Goal: Task Accomplishment & Management: Manage account settings

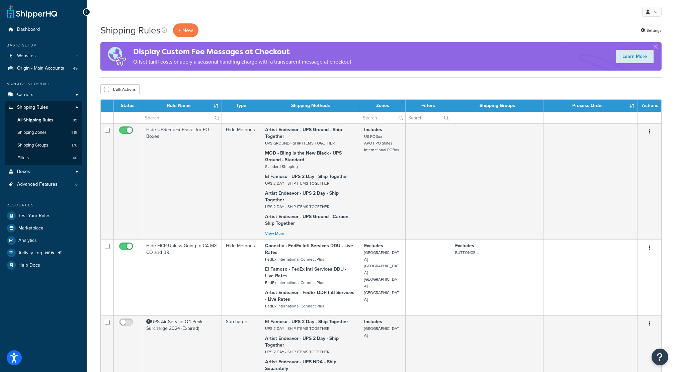
click at [180, 119] on input "text" at bounding box center [181, 117] width 79 height 11
type input "Fuel"
click at [45, 119] on span "All Shipping Rules" at bounding box center [35, 120] width 36 height 6
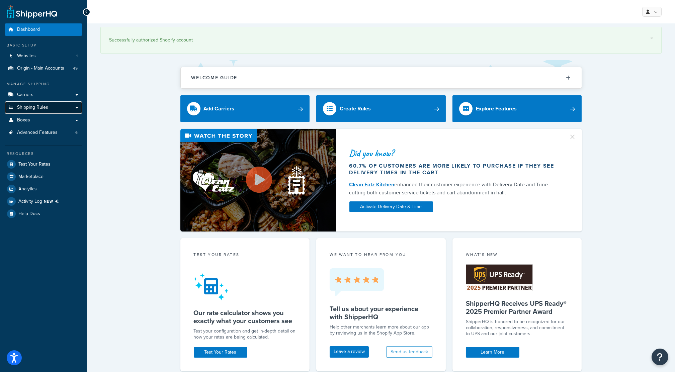
click at [75, 107] on link "Shipping Rules" at bounding box center [43, 107] width 77 height 12
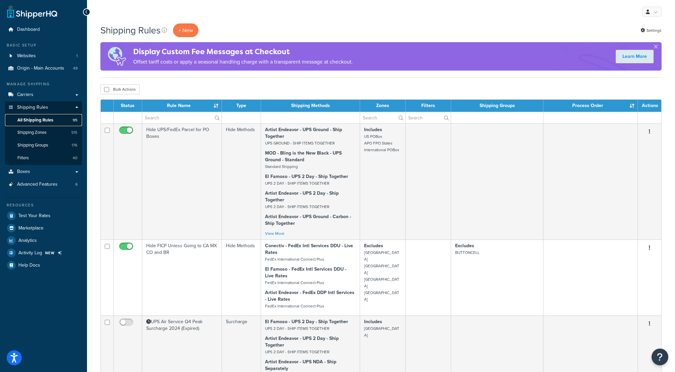
click at [47, 119] on span "All Shipping Rules" at bounding box center [35, 120] width 36 height 6
click at [159, 119] on input "text" at bounding box center [181, 117] width 79 height 11
drag, startPoint x: 0, startPoint y: 0, endPoint x: 159, endPoint y: 119, distance: 198.8
click at [159, 119] on input "text" at bounding box center [181, 117] width 79 height 11
type input "Fuel"
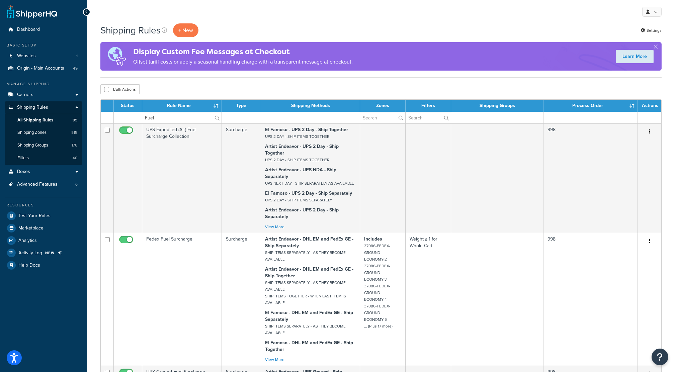
click at [216, 117] on label "Fuel" at bounding box center [181, 117] width 79 height 11
click at [216, 117] on input "Fuel" at bounding box center [181, 117] width 79 height 11
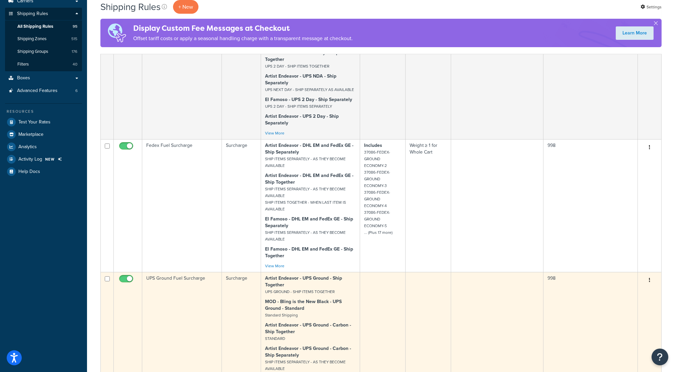
scroll to position [15, 0]
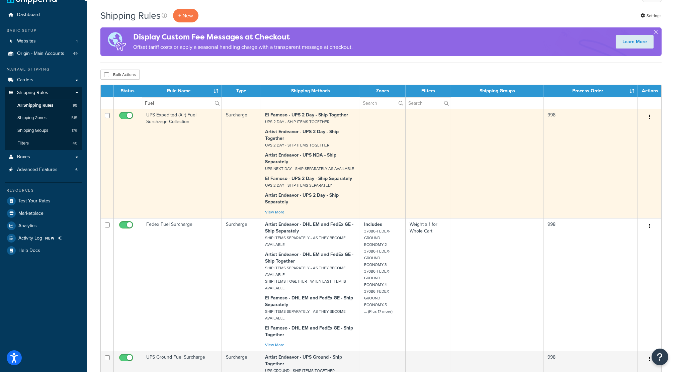
click at [648, 119] on button "button" at bounding box center [649, 117] width 9 height 11
click at [622, 130] on link "Edit" at bounding box center [627, 130] width 53 height 14
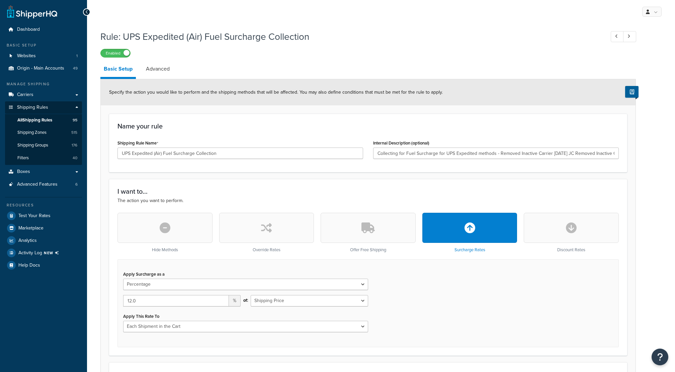
select select "PERCENTAGE"
select select "CART"
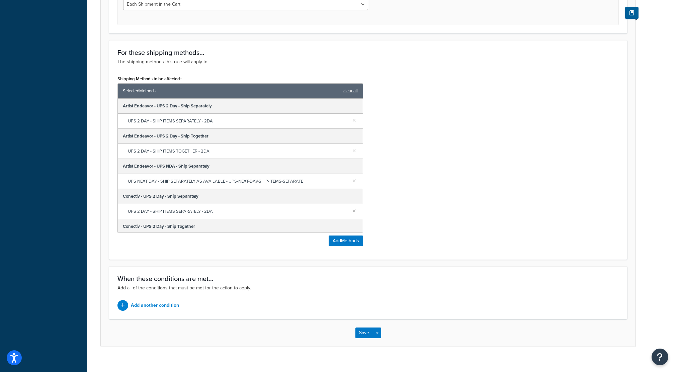
scroll to position [330, 0]
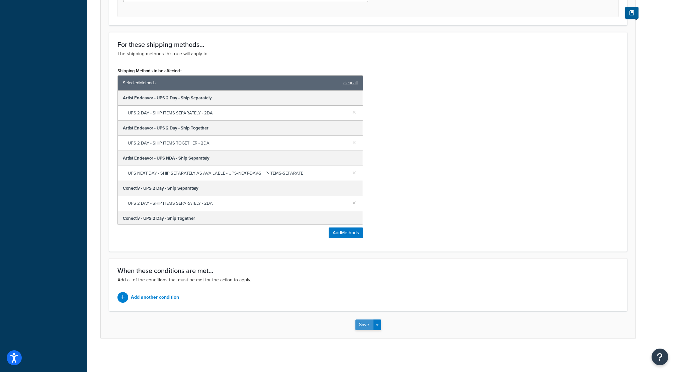
click at [363, 325] on button "Save" at bounding box center [364, 324] width 18 height 11
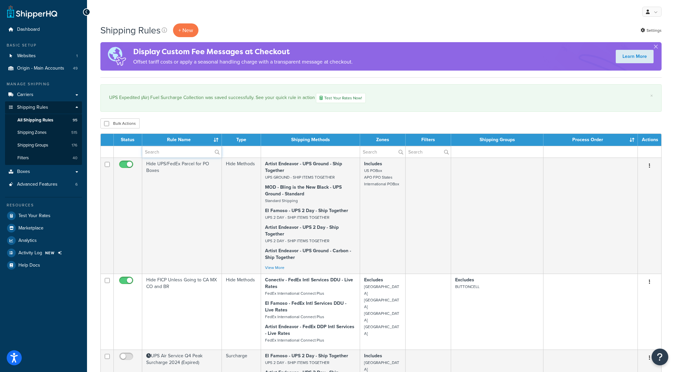
click at [167, 154] on input "text" at bounding box center [181, 151] width 79 height 11
type input "Fuel"
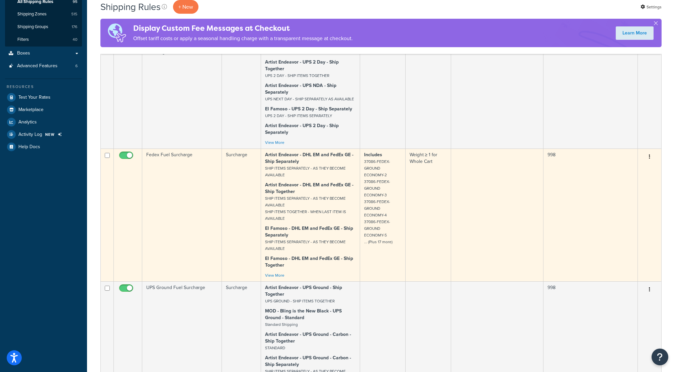
scroll to position [134, 0]
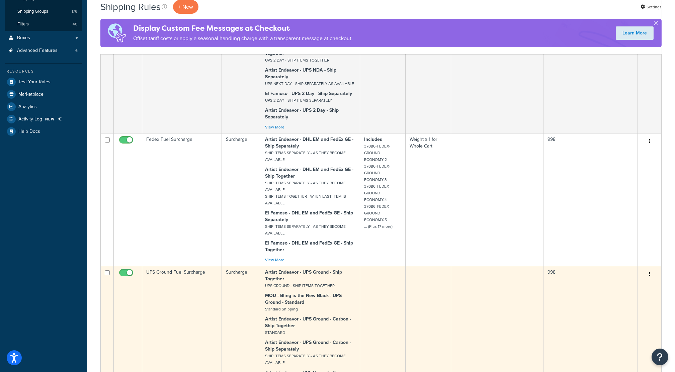
click at [649, 276] on icon "button" at bounding box center [649, 274] width 1 height 5
click at [613, 292] on link "Edit" at bounding box center [627, 287] width 53 height 14
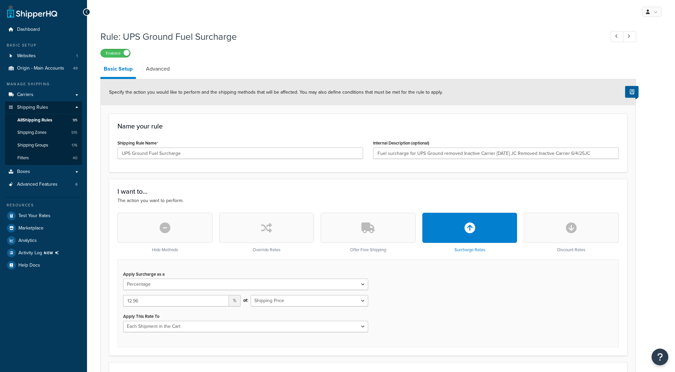
select select "PERCENTAGE"
select select "CART"
click at [41, 119] on span "All Shipping Rules" at bounding box center [34, 120] width 35 height 6
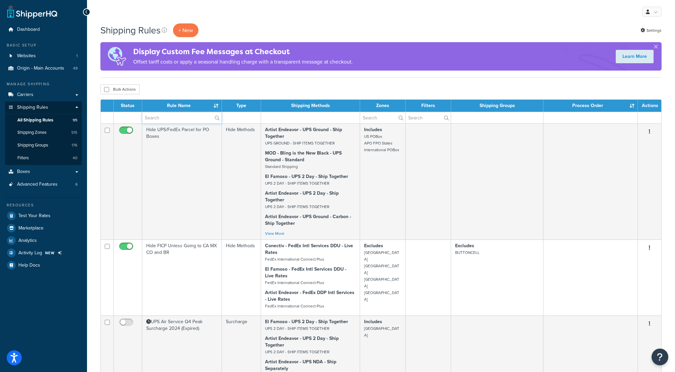
click at [169, 118] on input "text" at bounding box center [181, 117] width 79 height 11
type input "Fuel"
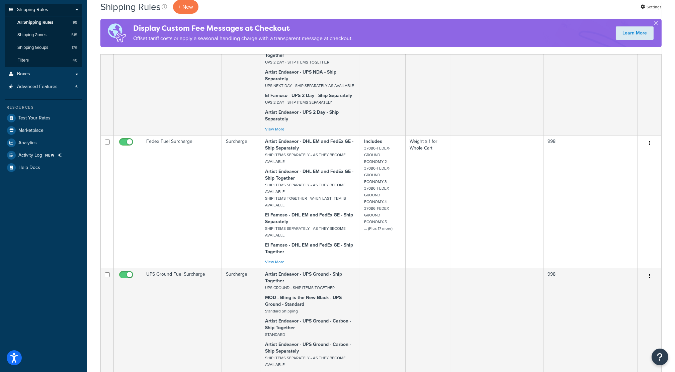
scroll to position [44, 0]
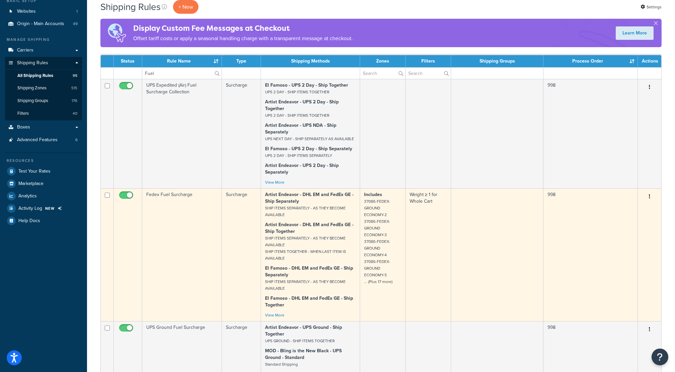
click at [649, 199] on icon "button" at bounding box center [649, 196] width 1 height 5
click at [639, 213] on link "Edit" at bounding box center [627, 209] width 53 height 14
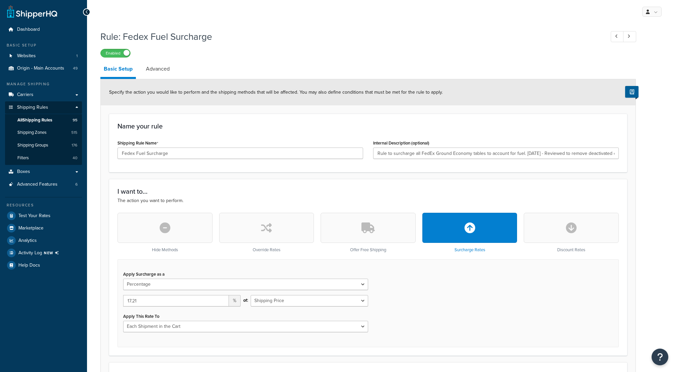
select select "PERCENTAGE"
select select "CART"
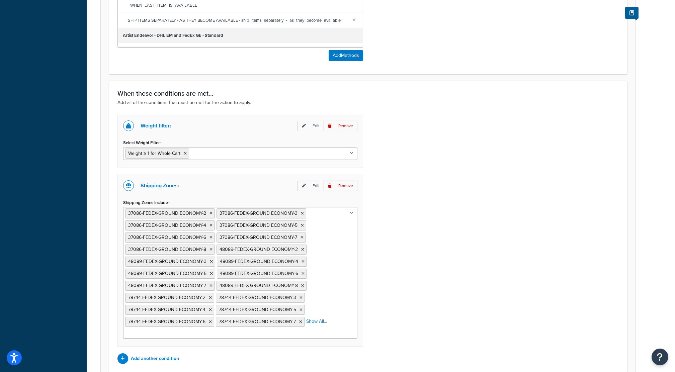
scroll to position [570, 0]
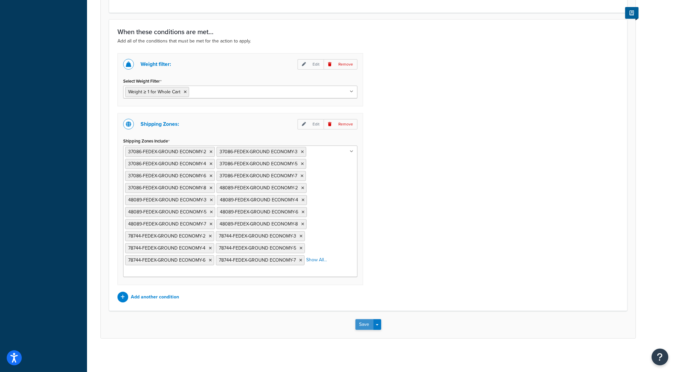
click at [361, 325] on button "Save" at bounding box center [364, 324] width 18 height 11
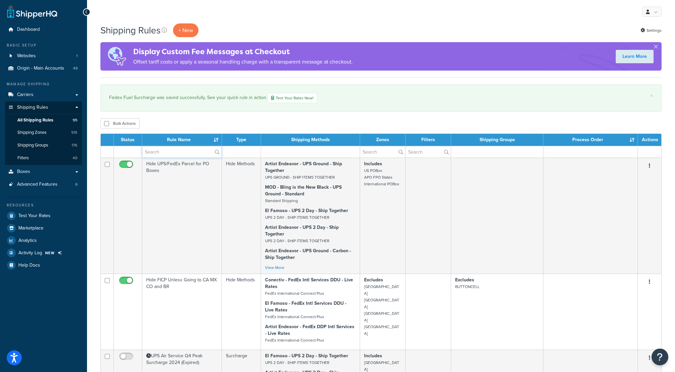
click at [189, 150] on input "text" at bounding box center [181, 151] width 79 height 11
type input "Fuel"
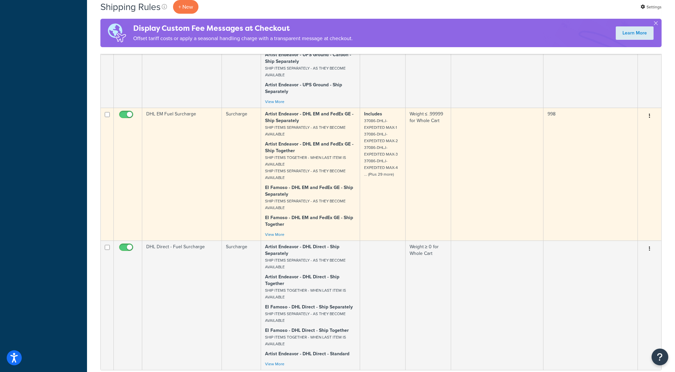
scroll to position [406, 0]
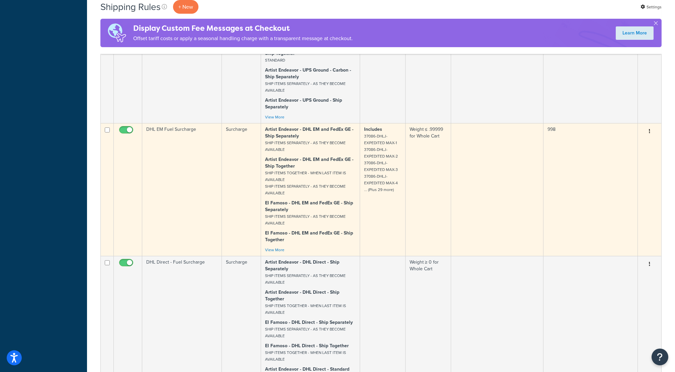
click at [649, 133] on icon "button" at bounding box center [649, 131] width 1 height 5
click at [613, 151] on link "Edit" at bounding box center [627, 144] width 53 height 14
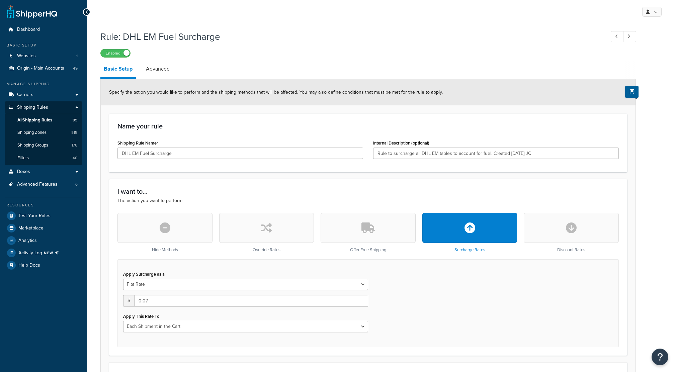
select select "CART"
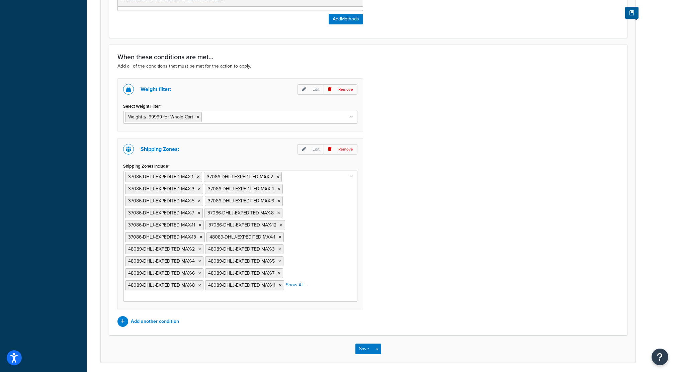
scroll to position [569, 0]
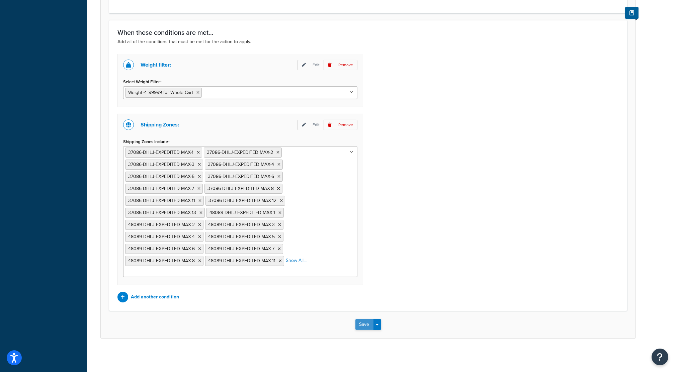
click at [371, 327] on button "Save" at bounding box center [364, 324] width 18 height 11
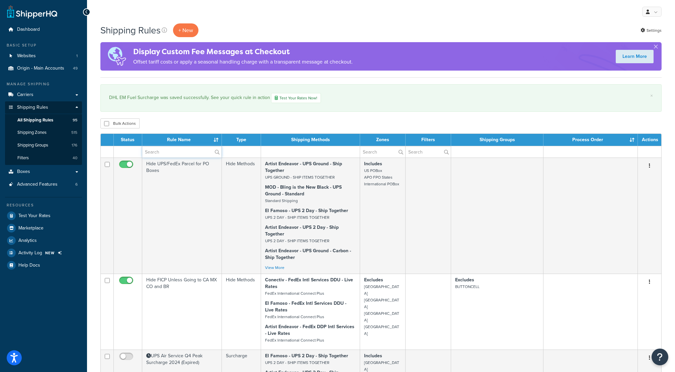
click at [163, 149] on input "text" at bounding box center [181, 151] width 79 height 11
type input "Fuel"
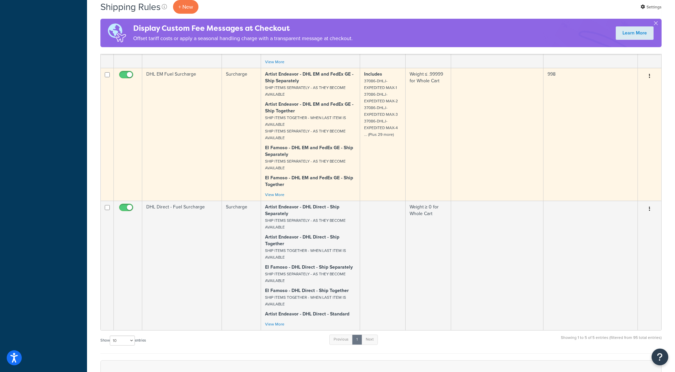
scroll to position [446, 0]
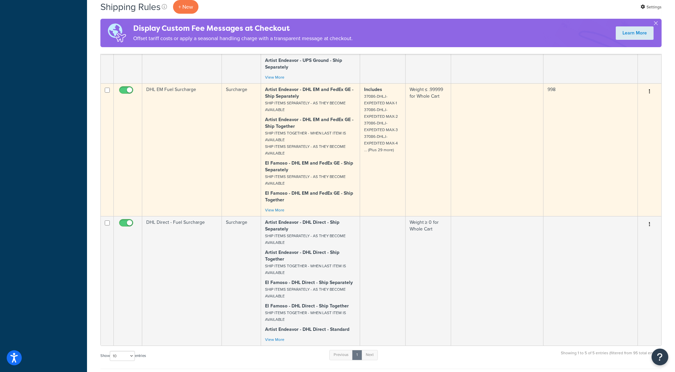
click at [650, 94] on icon "button" at bounding box center [649, 91] width 1 height 5
click at [619, 111] on link "Edit" at bounding box center [627, 104] width 53 height 14
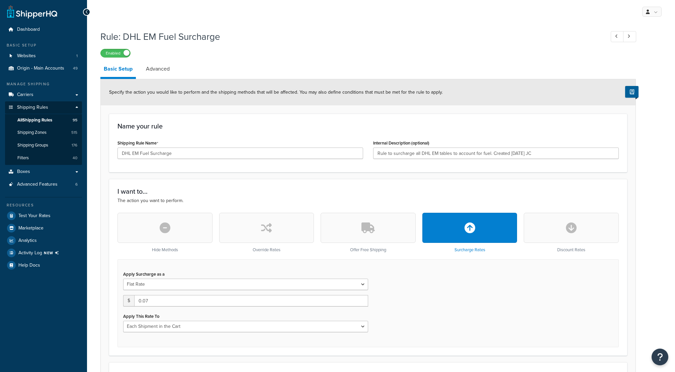
select select "CART"
click at [157, 299] on input "0.07" at bounding box center [251, 300] width 234 height 11
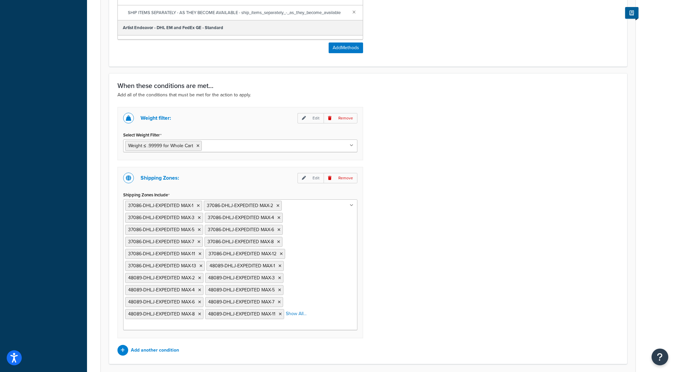
scroll to position [569, 0]
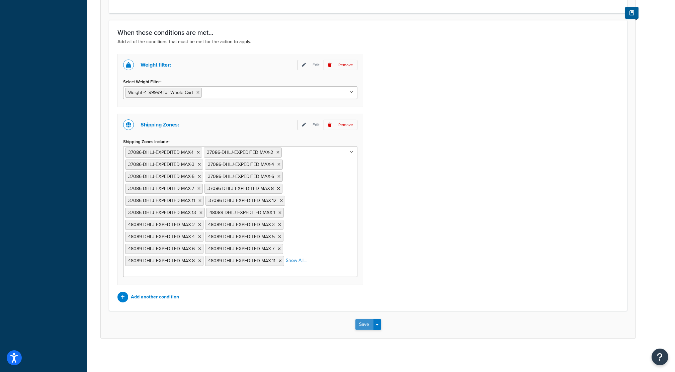
type input "0.08"
click at [360, 324] on button "Save" at bounding box center [364, 324] width 18 height 11
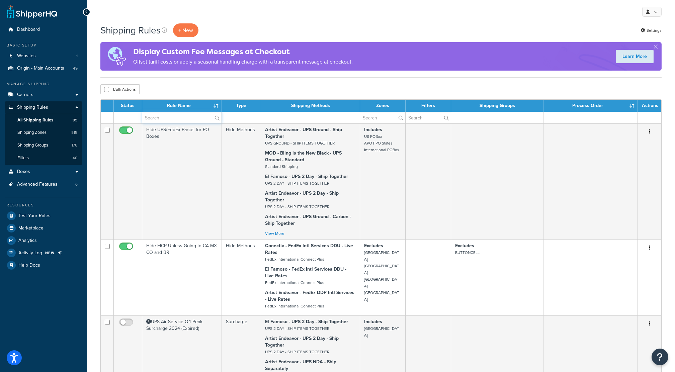
click at [180, 119] on input "text" at bounding box center [181, 117] width 79 height 11
type input "Fuel"
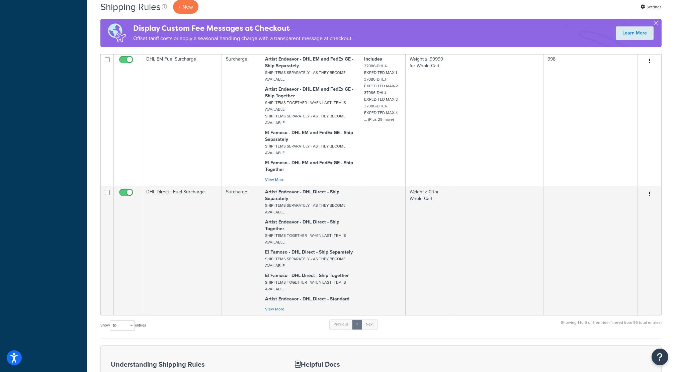
scroll to position [446, 0]
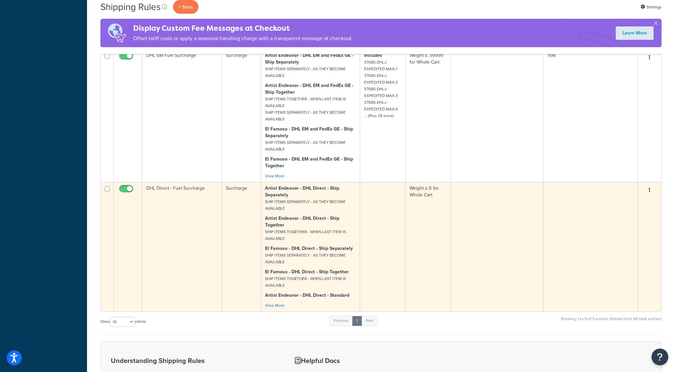
click at [188, 248] on td "DHL Direct - Fuel Surcharge" at bounding box center [182, 246] width 80 height 129
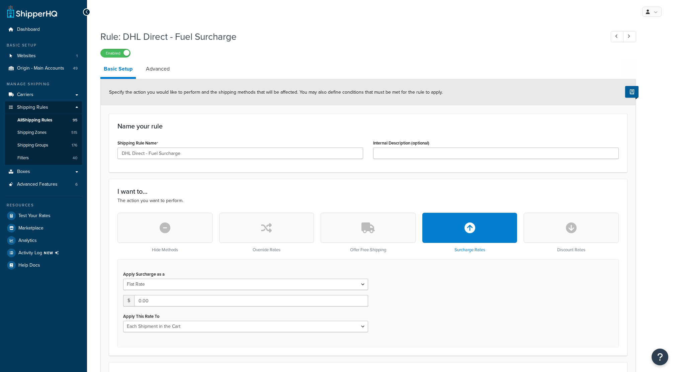
select select "CART"
click at [52, 119] on span "All Shipping Rules" at bounding box center [34, 120] width 35 height 6
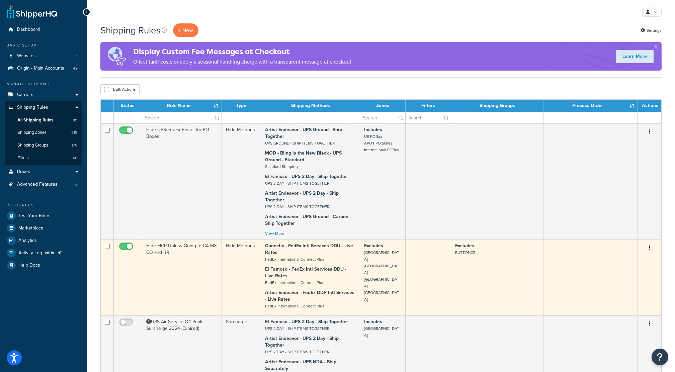
scroll to position [44, 0]
